Goal: Information Seeking & Learning: Learn about a topic

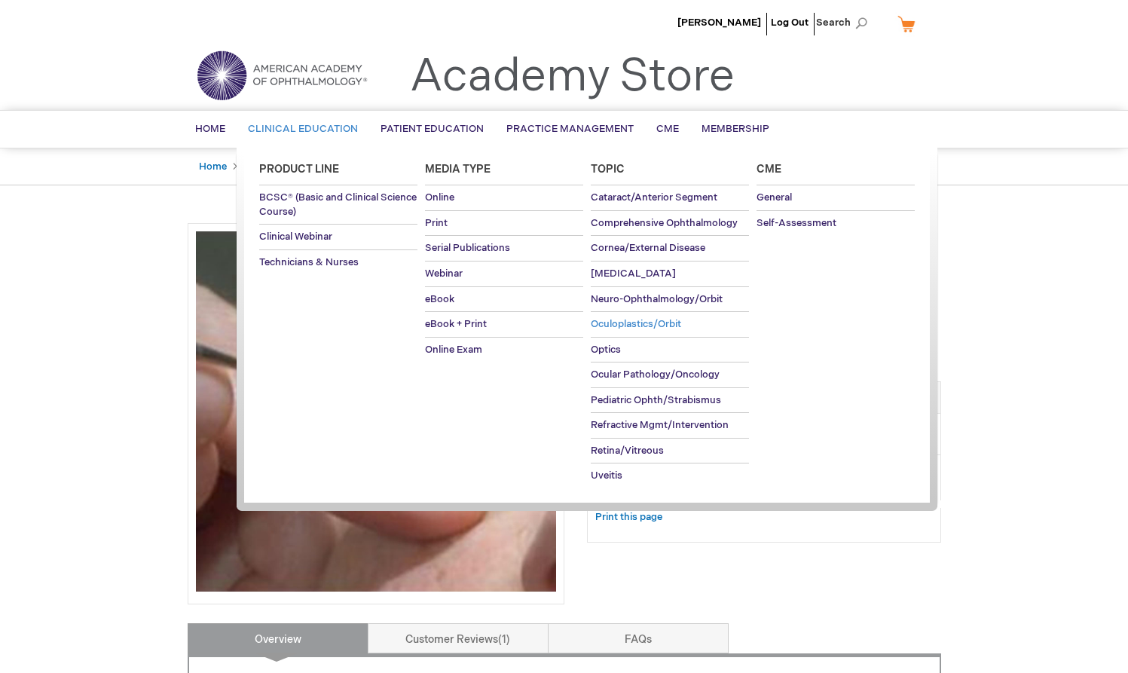
click at [625, 322] on span "Oculoplastics/Orbit" at bounding box center [636, 324] width 90 height 12
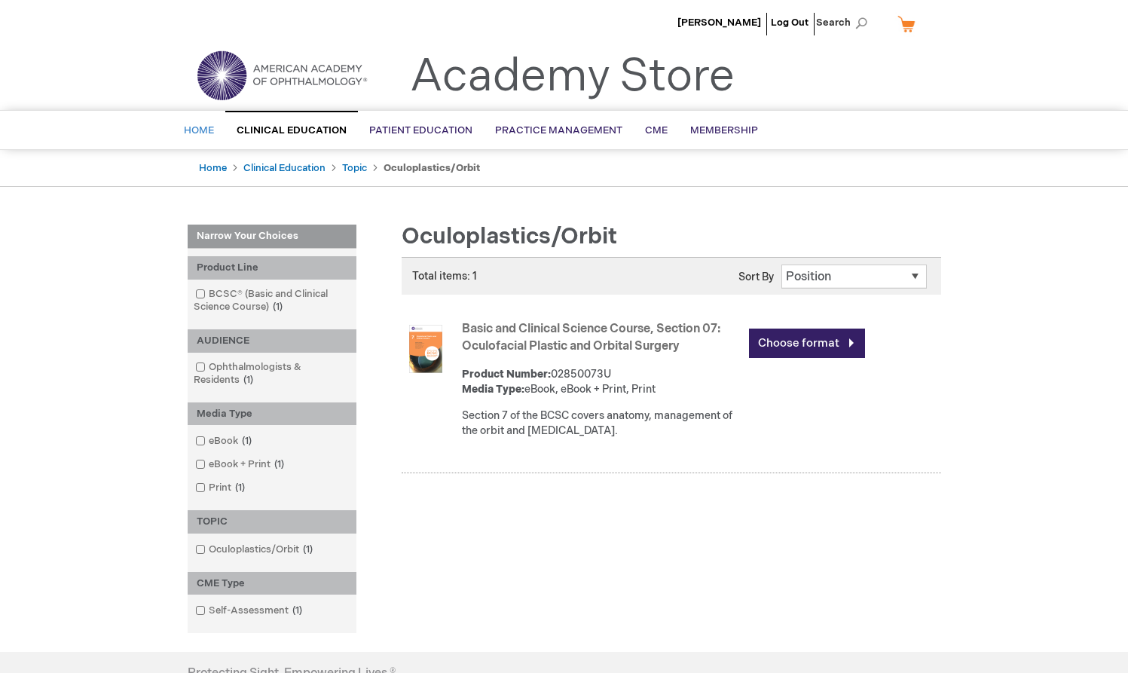
click at [195, 126] on span "Home" at bounding box center [199, 130] width 30 height 12
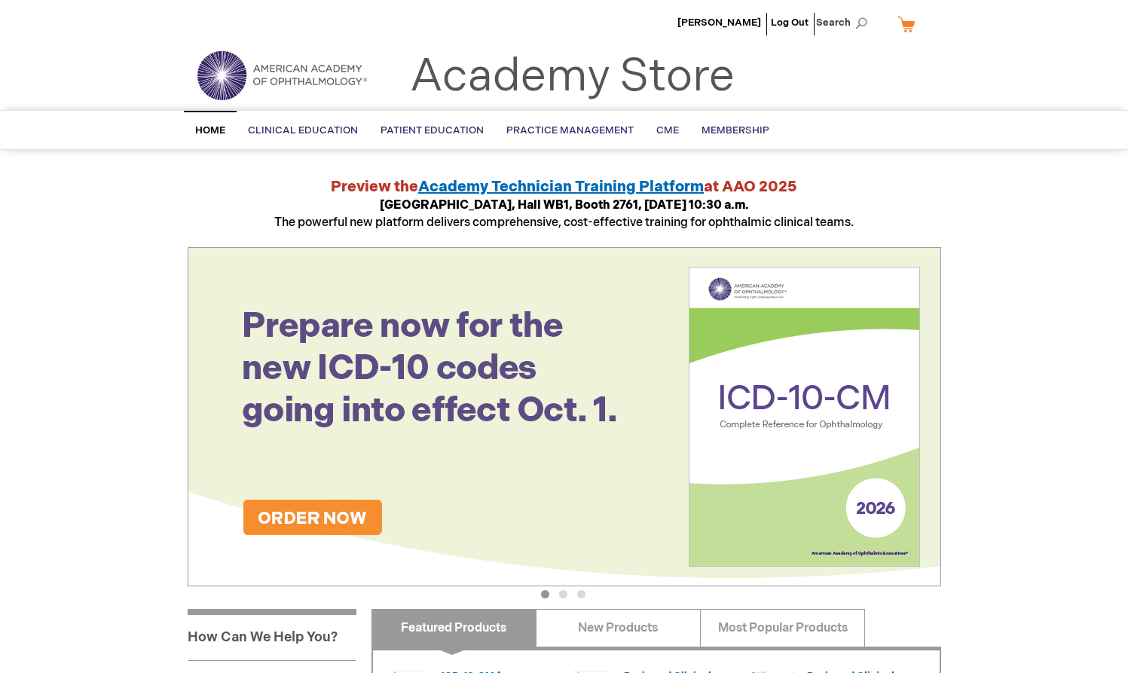
click at [161, 247] on div "Mark Duffy Log Out Search My Cart CLOSE RECENTLY ADDED ITEM(S) Close There are …" at bounding box center [564, 566] width 1128 height 1133
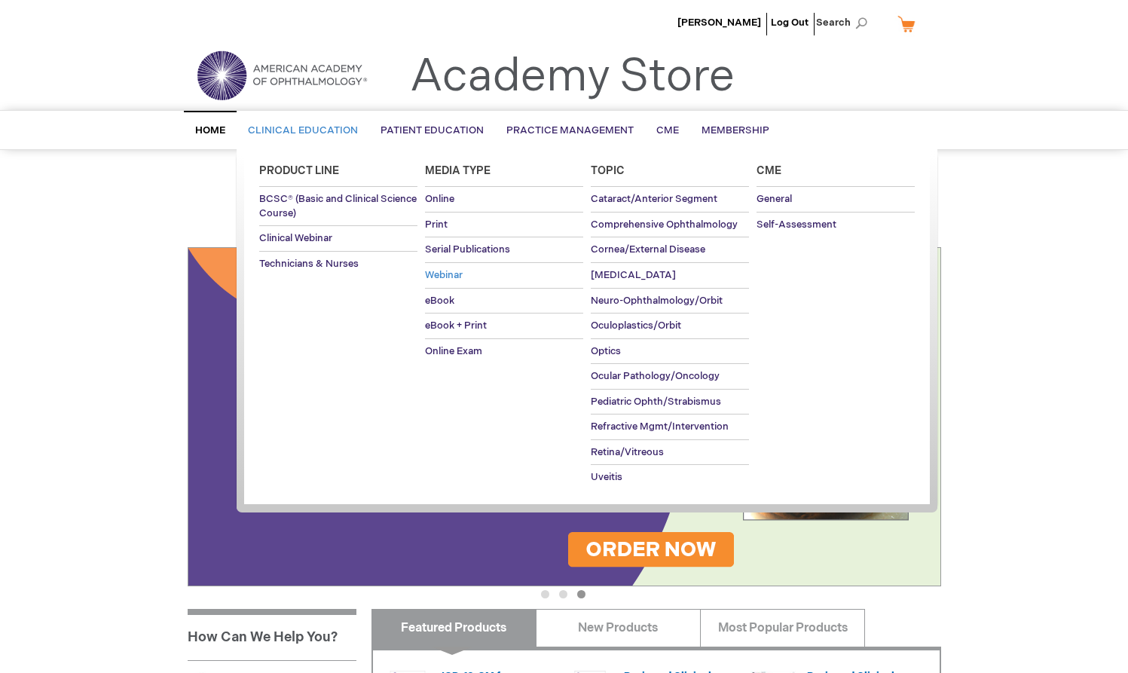
click at [445, 273] on span "Webinar" at bounding box center [444, 275] width 38 height 12
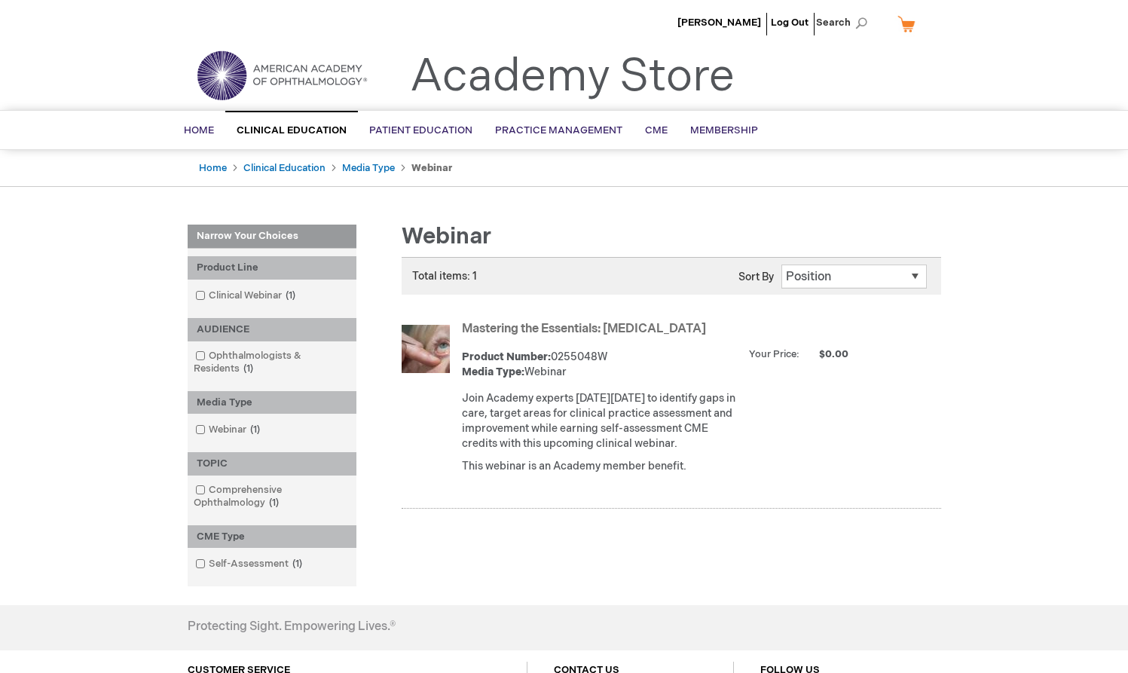
click at [557, 310] on div "Total items: 1 Show 5 10 15 20 25 All per page Sort By Position" at bounding box center [657, 383] width 570 height 252
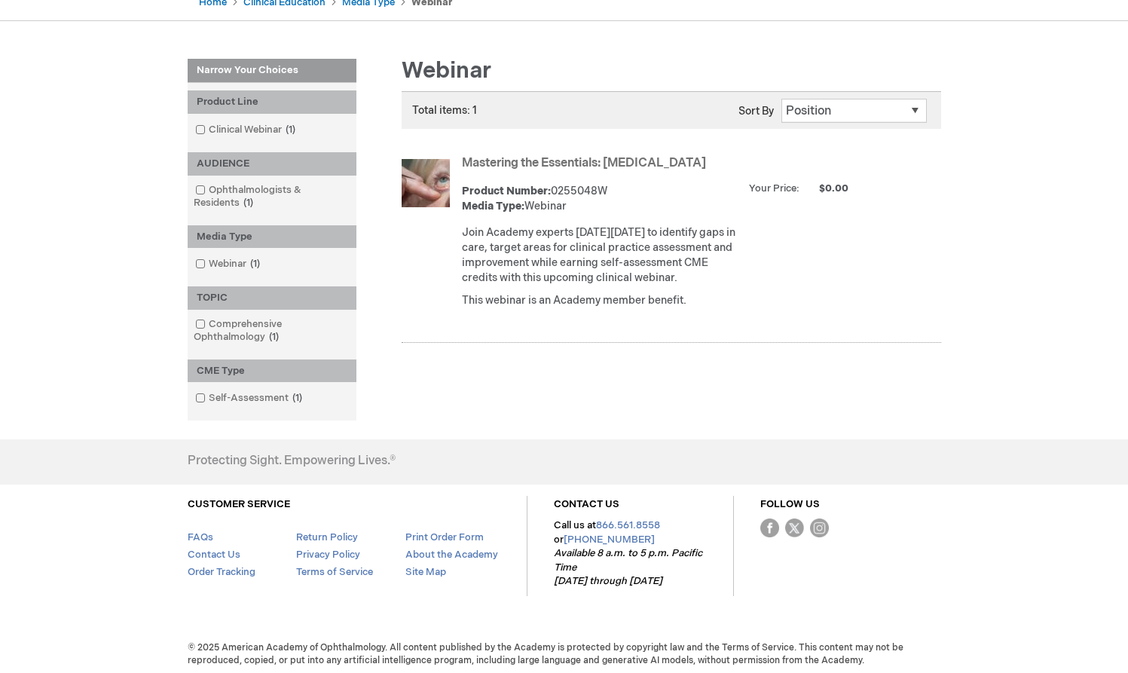
scroll to position [165, 0]
click at [511, 161] on link "Mastering the Essentials: [MEDICAL_DATA]" at bounding box center [584, 164] width 244 height 14
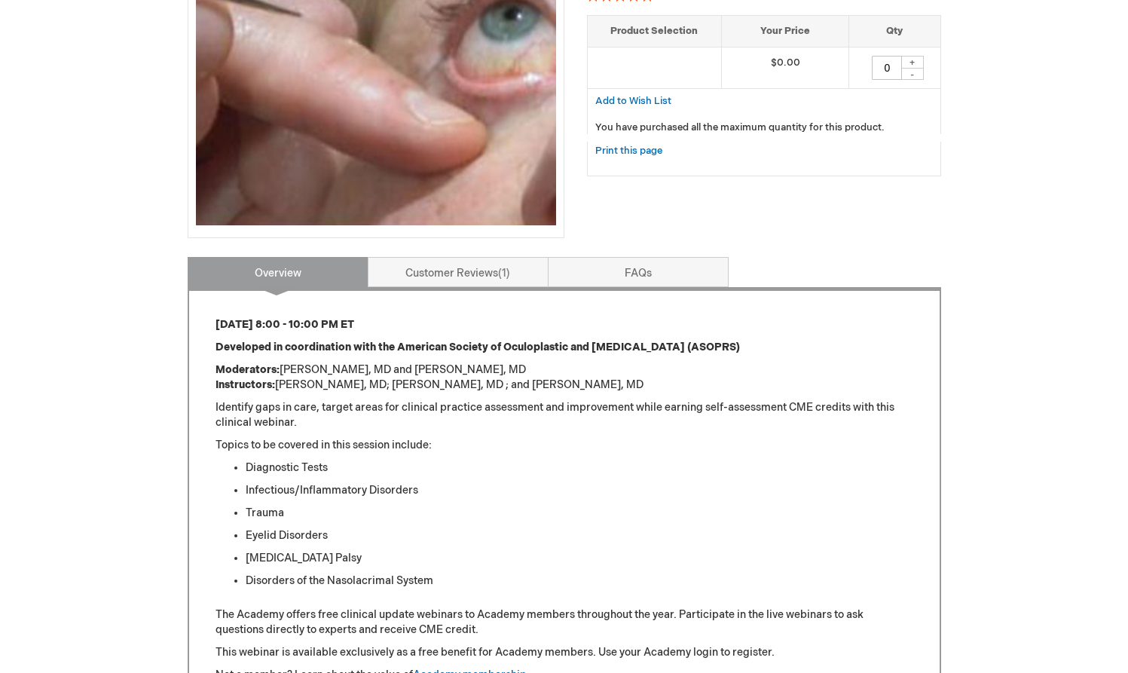
scroll to position [348, 0]
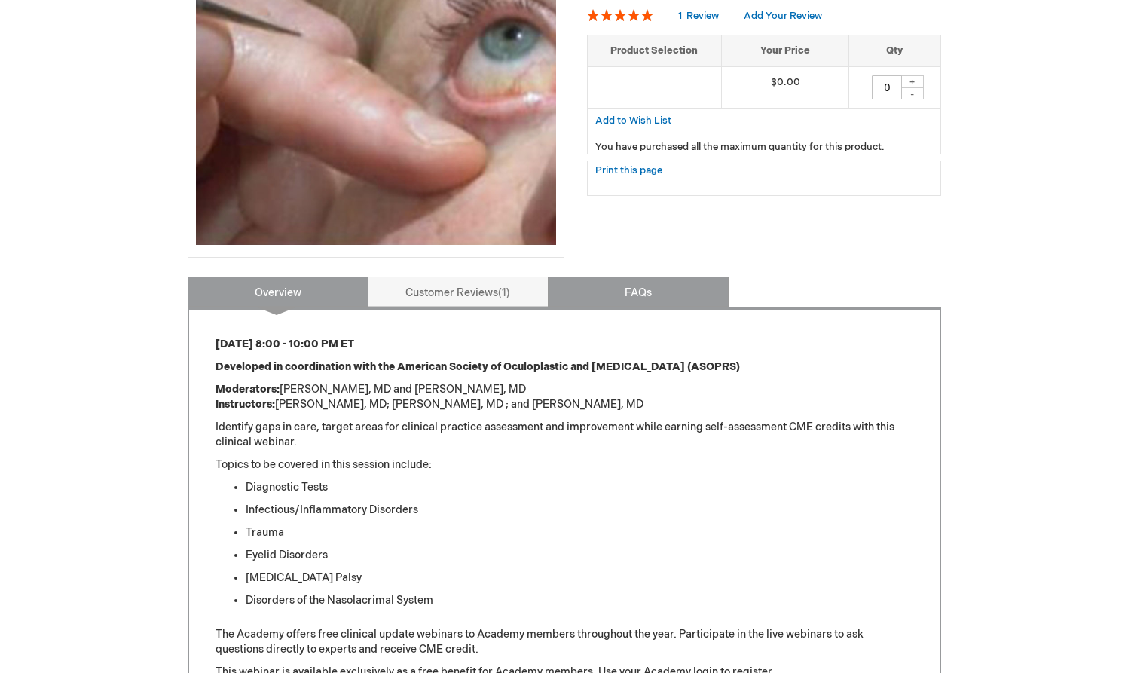
click at [634, 292] on link "FAQs" at bounding box center [638, 292] width 181 height 30
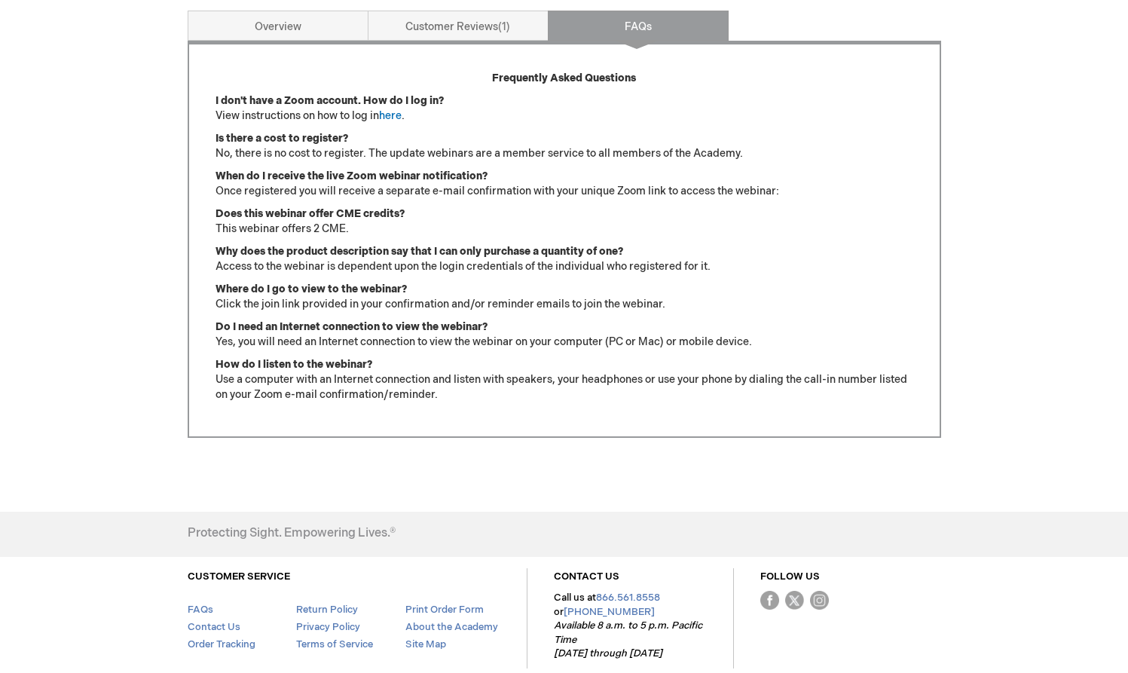
scroll to position [614, 0]
click at [396, 115] on link "here" at bounding box center [390, 115] width 23 height 13
